Goal: Check status: Check status

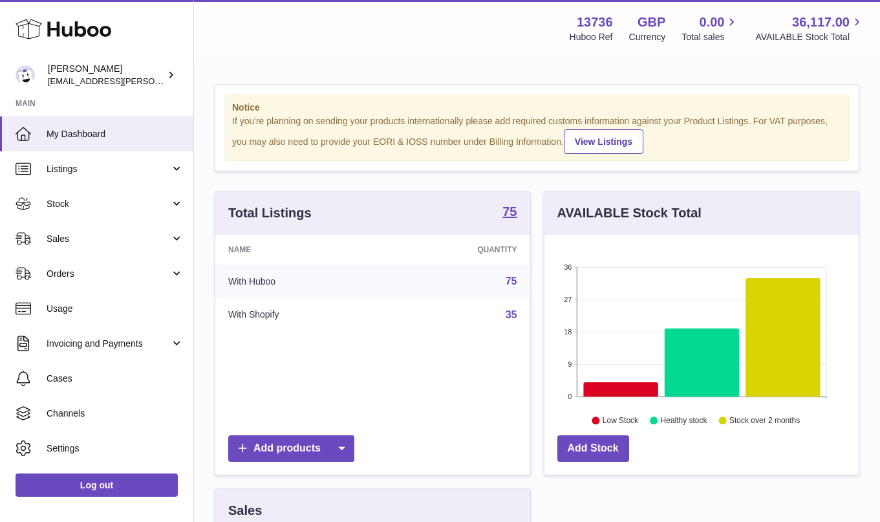
scroll to position [202, 314]
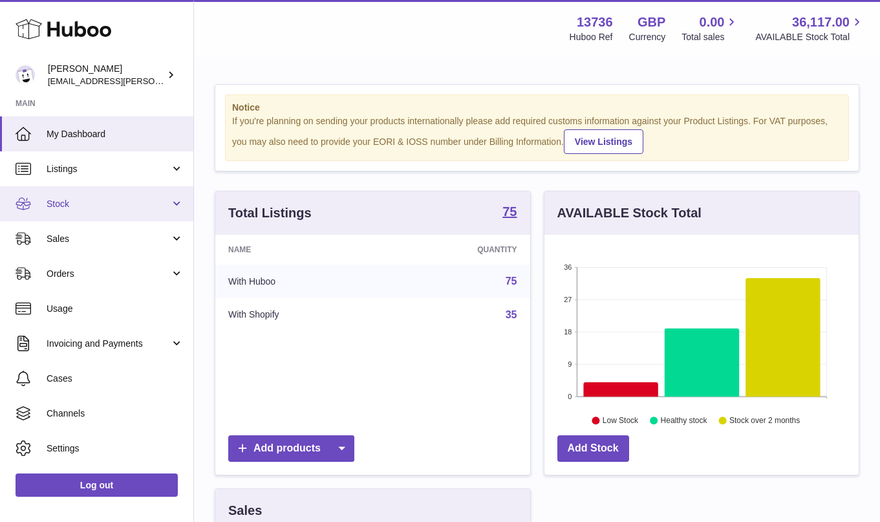
click at [131, 215] on link "Stock" at bounding box center [96, 203] width 193 height 35
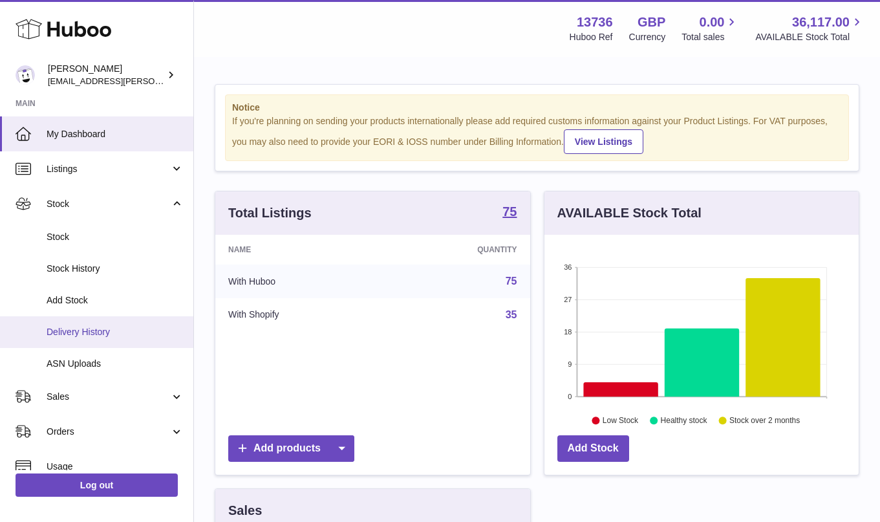
click at [125, 321] on link "Delivery History" at bounding box center [96, 332] width 193 height 32
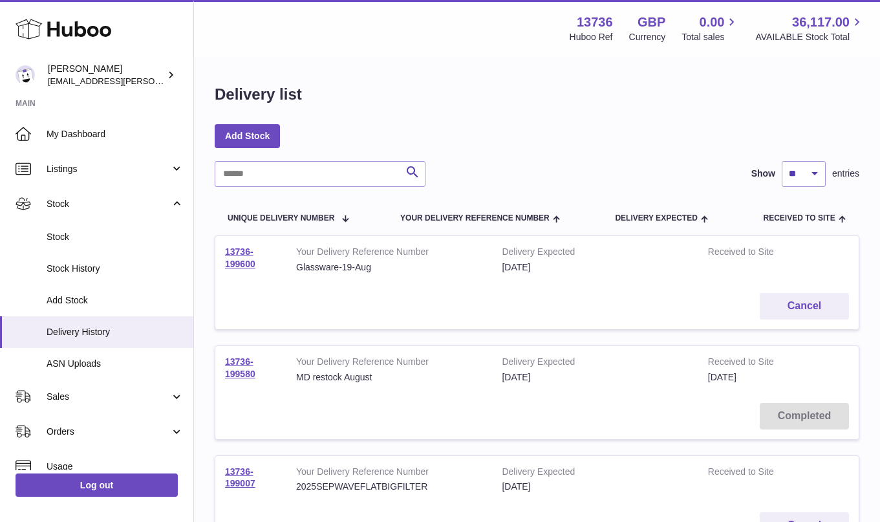
scroll to position [17, 0]
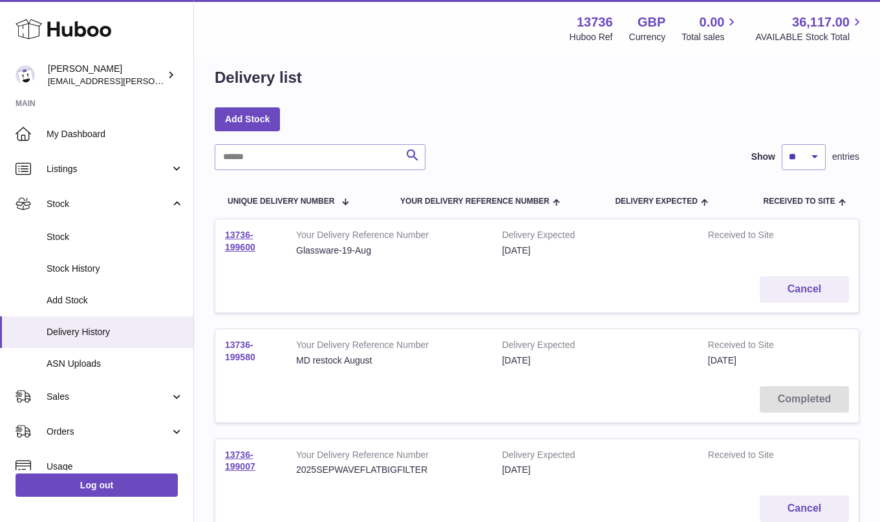
click at [245, 349] on link "13736-199580" at bounding box center [240, 351] width 30 height 23
